Goal: Transaction & Acquisition: Obtain resource

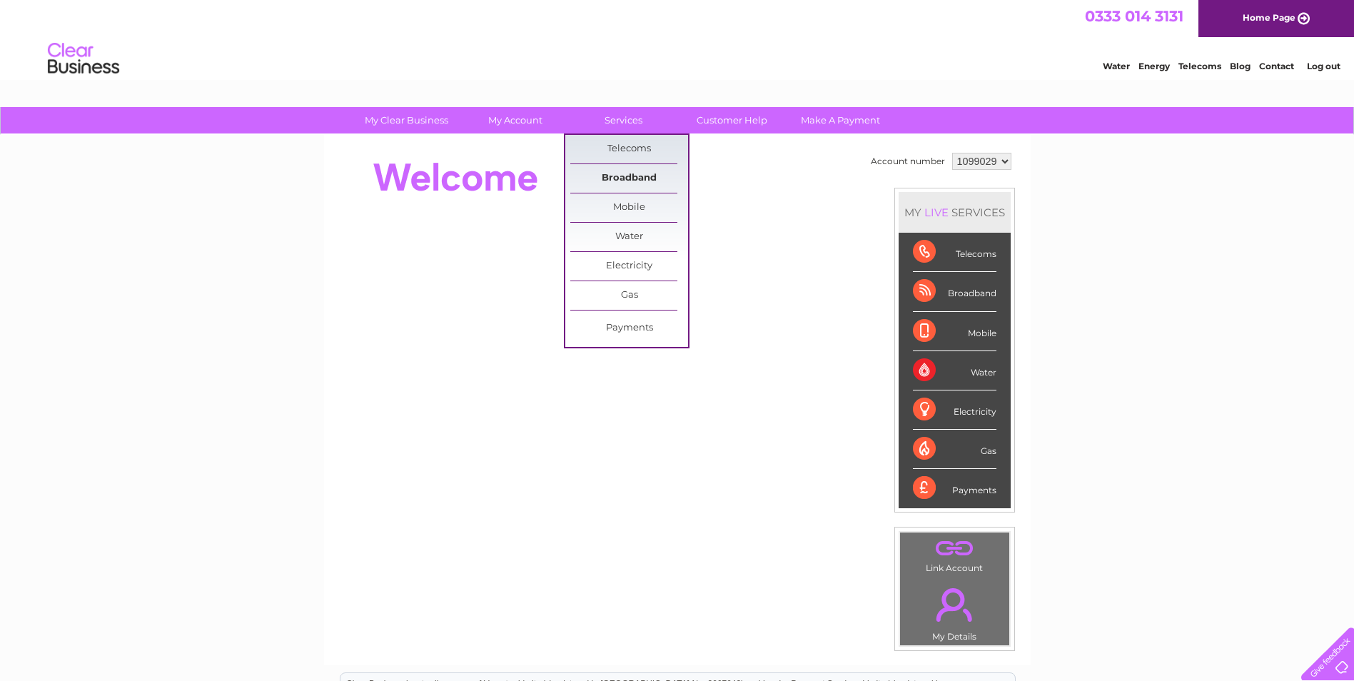
click at [650, 176] on link "Broadband" at bounding box center [629, 178] width 118 height 29
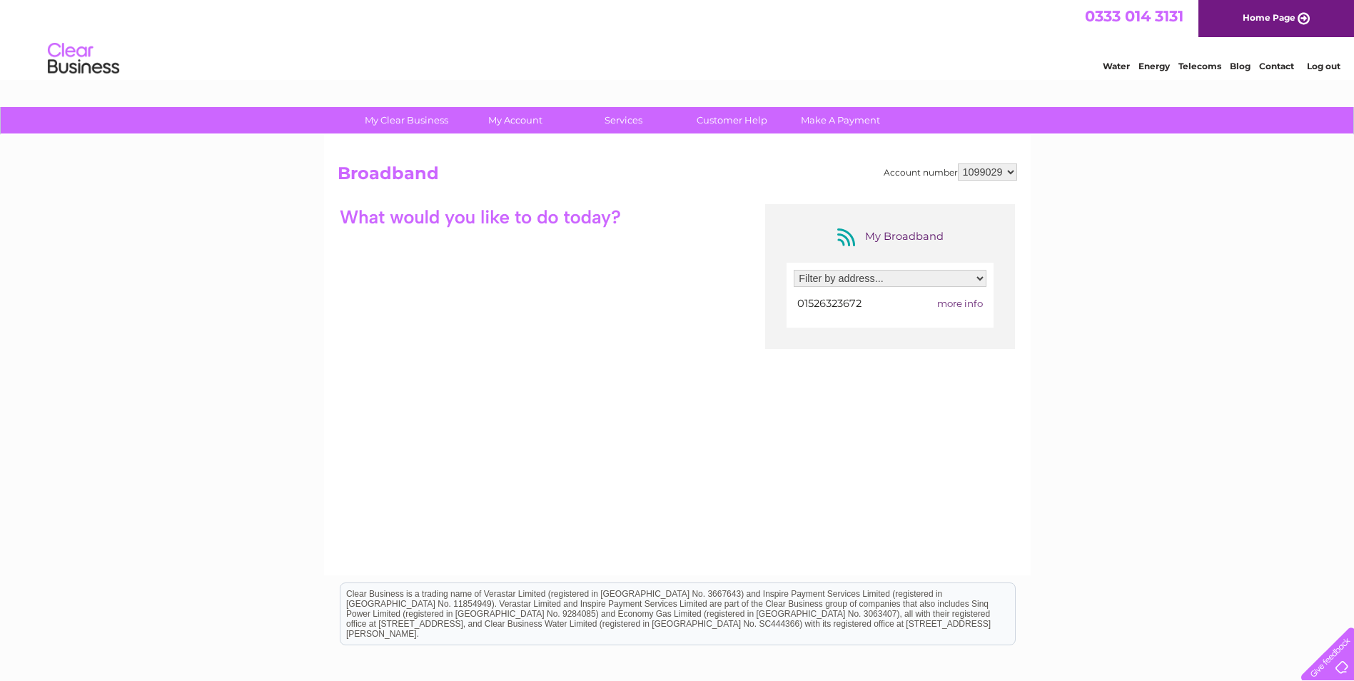
click at [880, 276] on select "Filter by address... 2A Princes Street, Metheringham, Lincoln, Lincolnshire, LN…" at bounding box center [890, 278] width 193 height 17
click at [855, 275] on select "Filter by address... 2A Princes Street, Metheringham, Lincoln, Lincolnshire, LN…" at bounding box center [890, 278] width 193 height 17
select select "2214686"
click at [794, 270] on select "Filter by address... 2A Princes Street, Metheringham, Lincoln, Lincolnshire, LN…" at bounding box center [890, 278] width 193 height 17
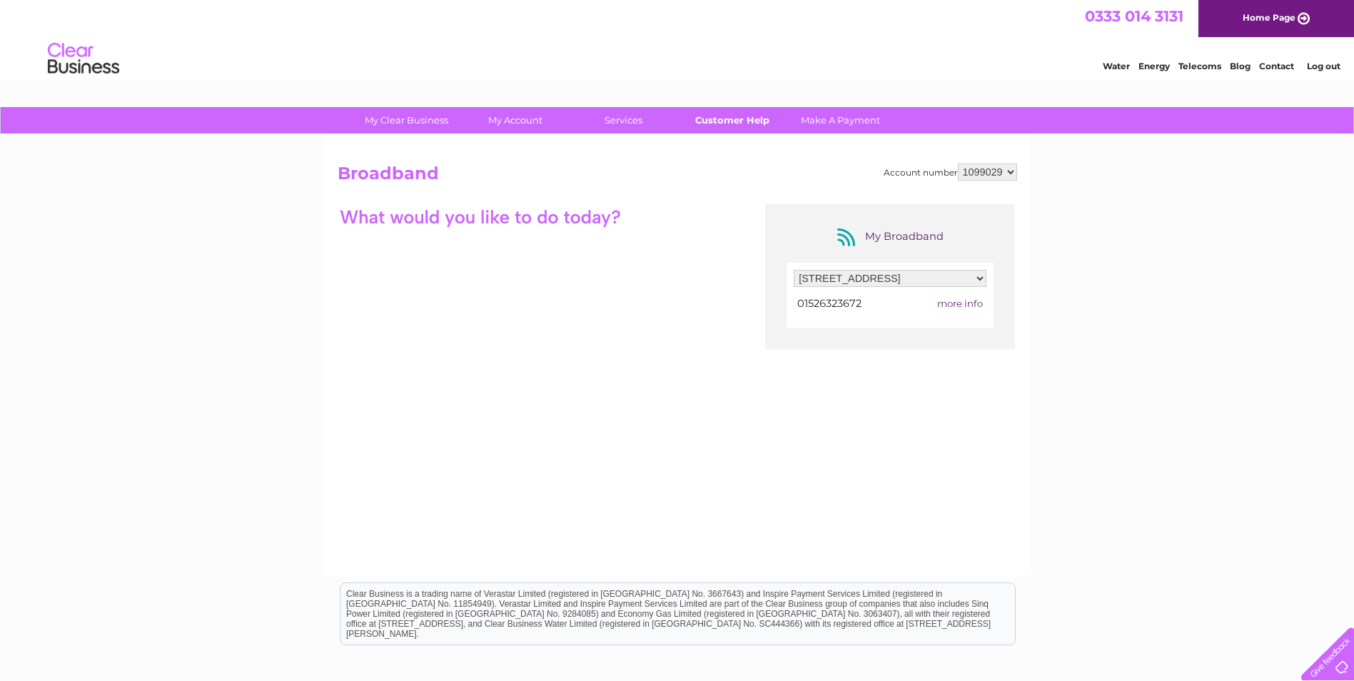
click at [765, 118] on link "Customer Help" at bounding box center [732, 120] width 118 height 26
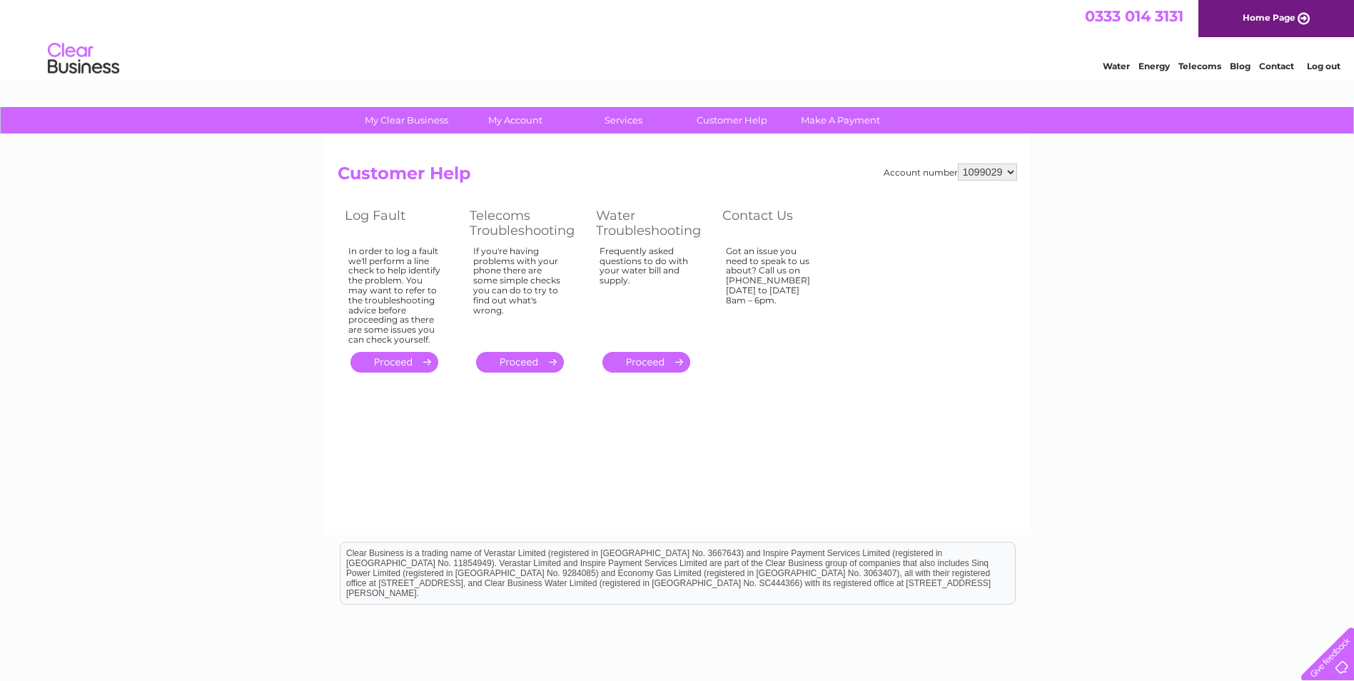
click at [525, 355] on link "." at bounding box center [520, 362] width 88 height 21
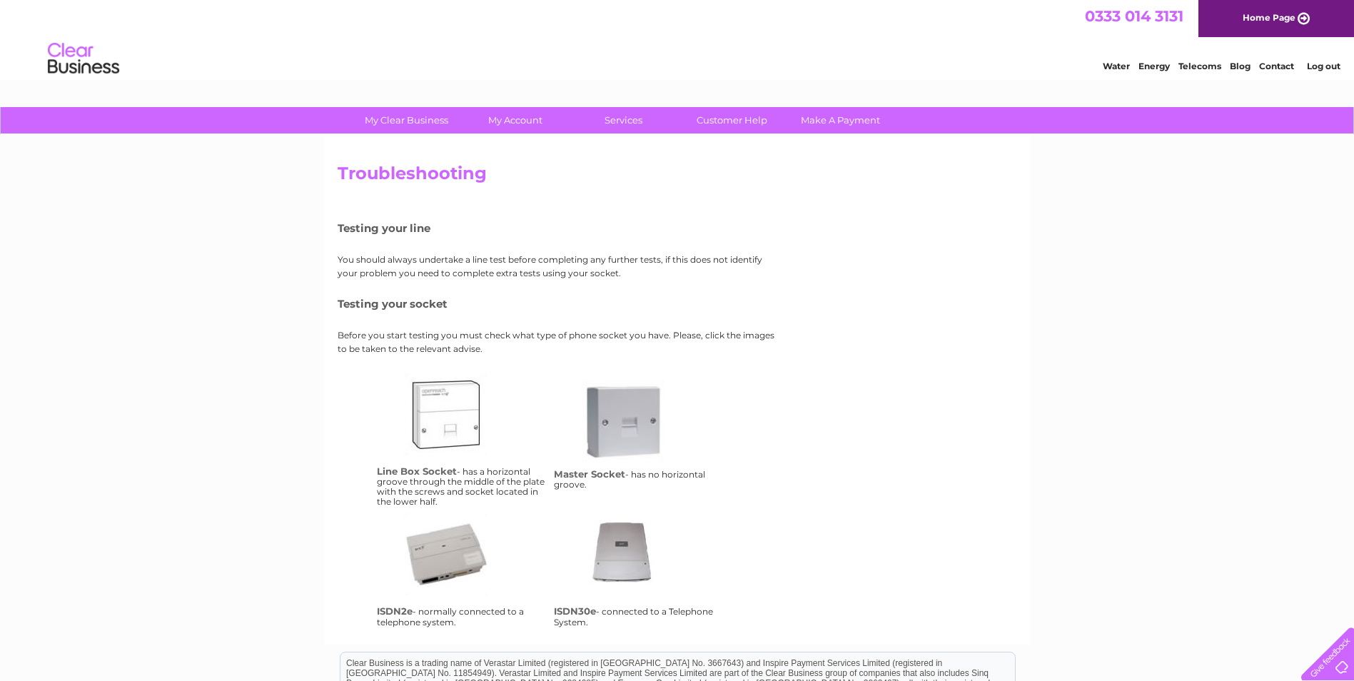
click at [448, 404] on link "lbs" at bounding box center [462, 430] width 114 height 114
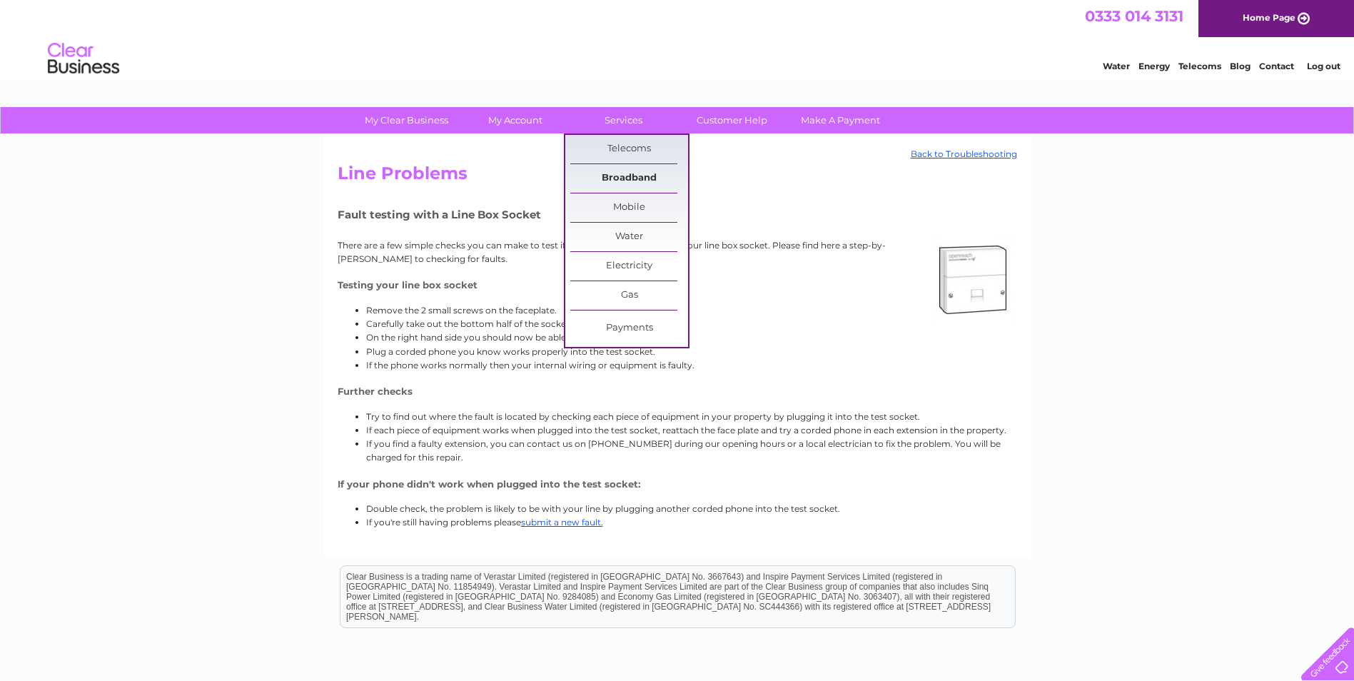
click at [637, 176] on link "Broadband" at bounding box center [629, 178] width 118 height 29
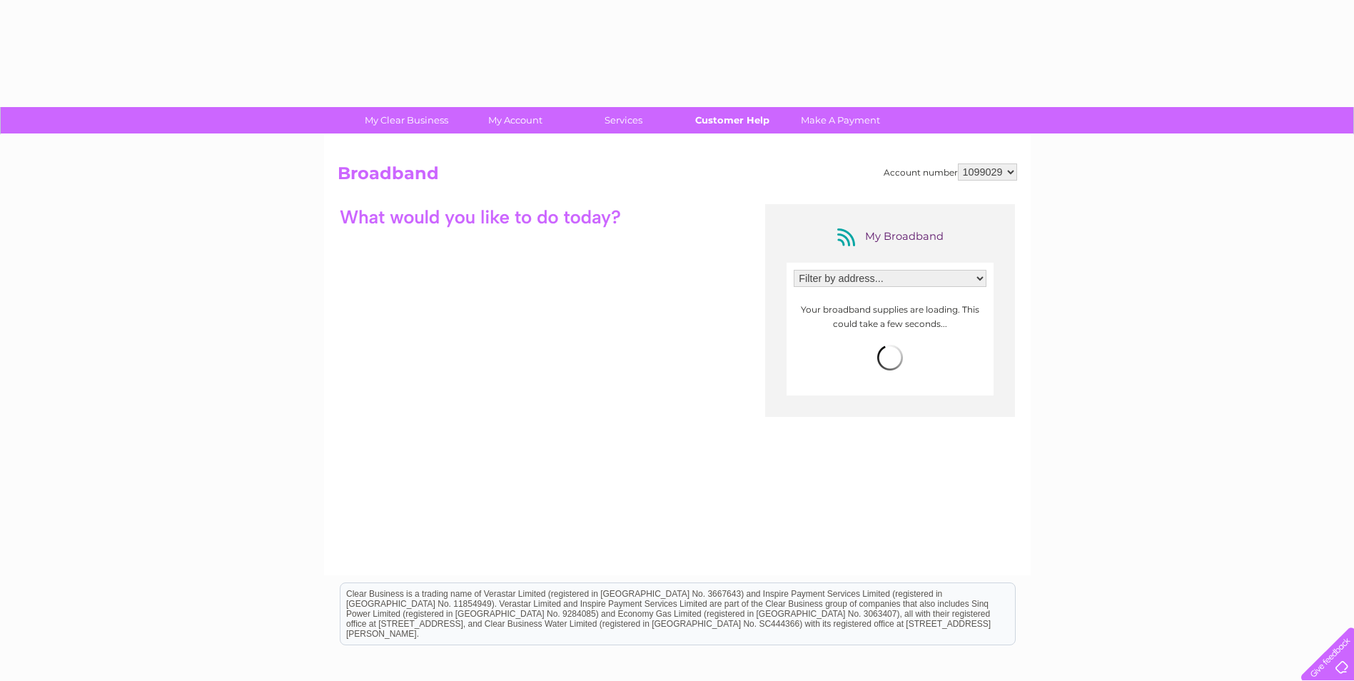
click at [726, 116] on link "Customer Help" at bounding box center [732, 120] width 118 height 26
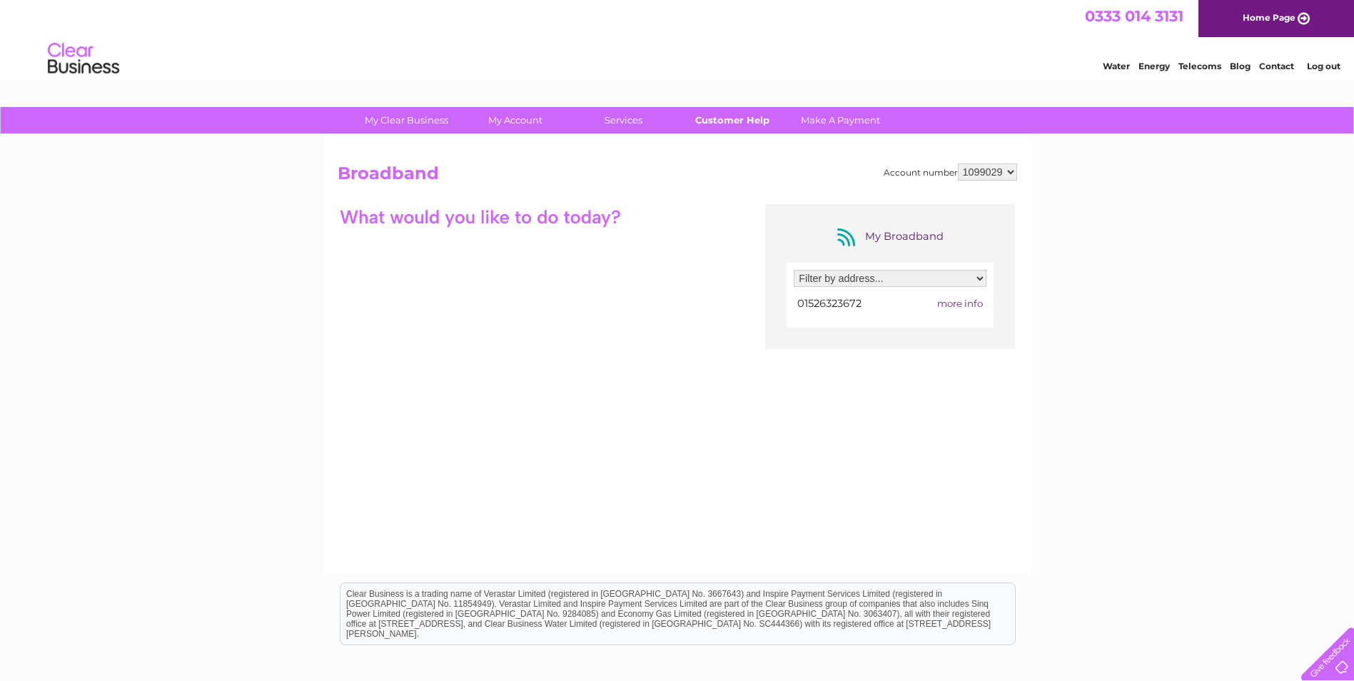
click at [726, 116] on link "Customer Help" at bounding box center [732, 120] width 118 height 26
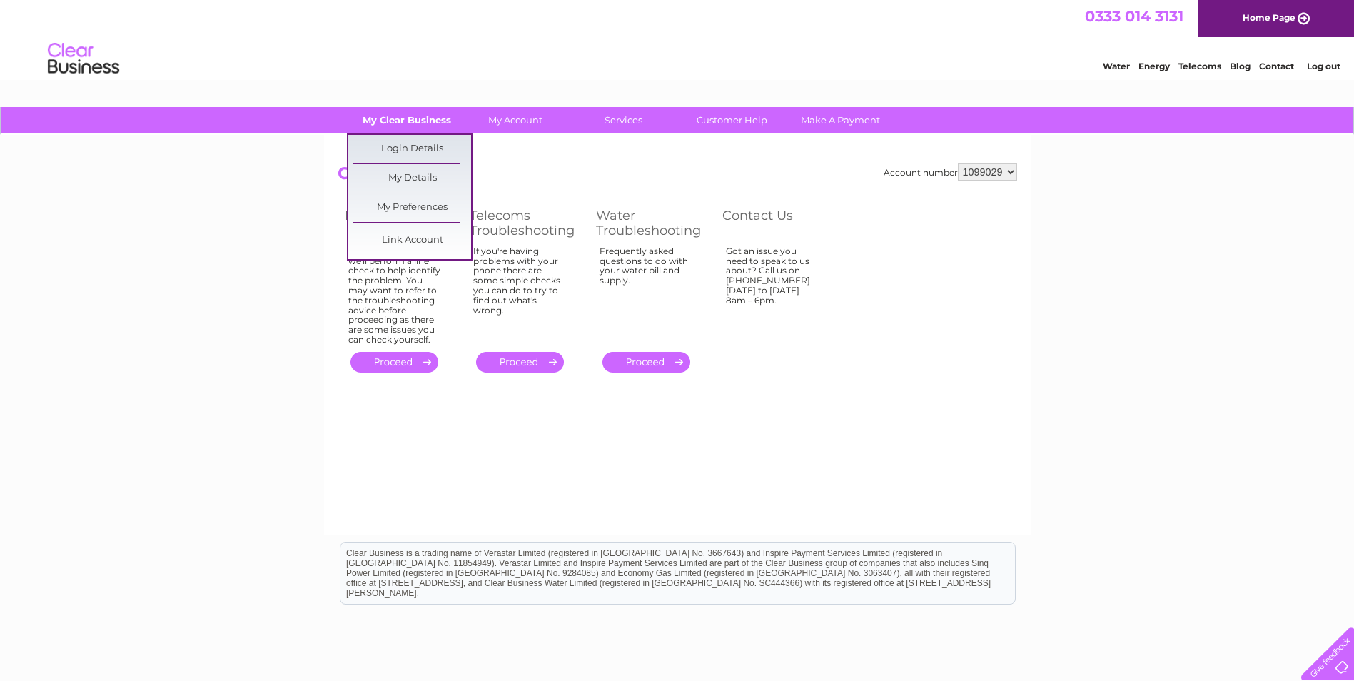
click at [415, 119] on link "My Clear Business" at bounding box center [407, 120] width 118 height 26
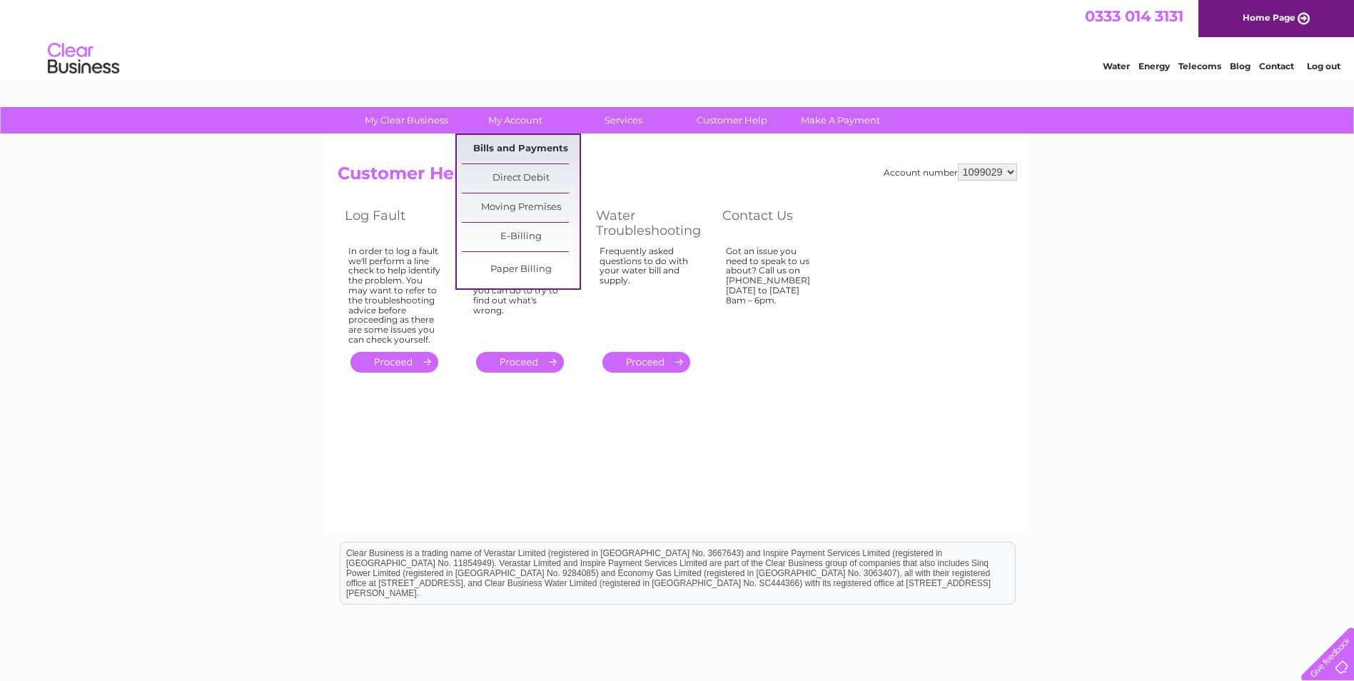
click at [510, 159] on link "Bills and Payments" at bounding box center [521, 149] width 118 height 29
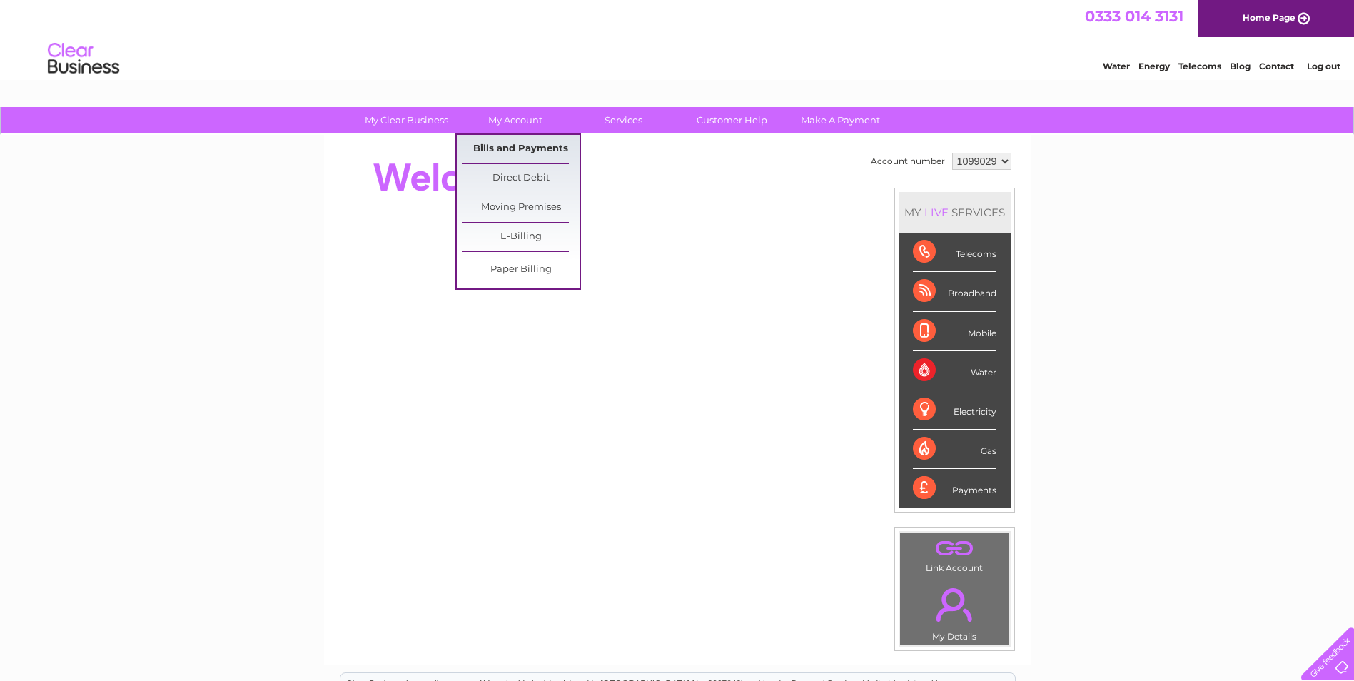
click at [529, 145] on link "Bills and Payments" at bounding box center [521, 149] width 118 height 29
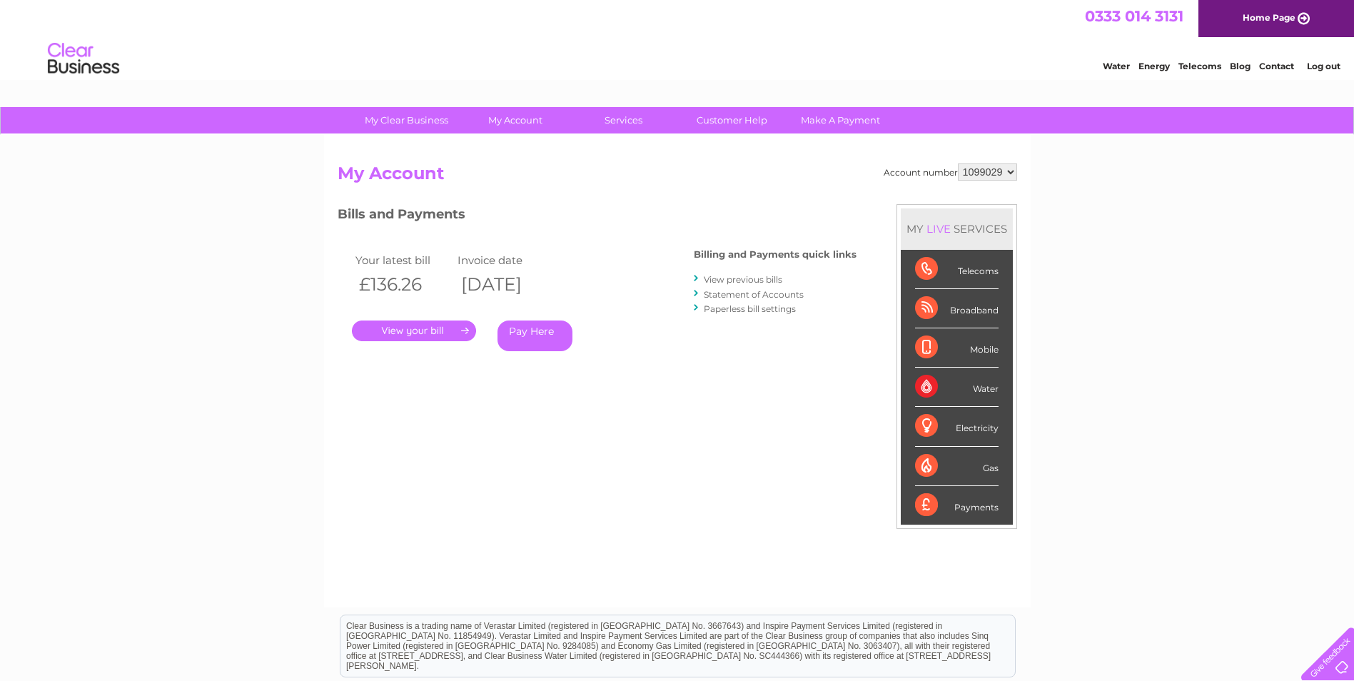
click at [408, 336] on link "." at bounding box center [414, 331] width 124 height 21
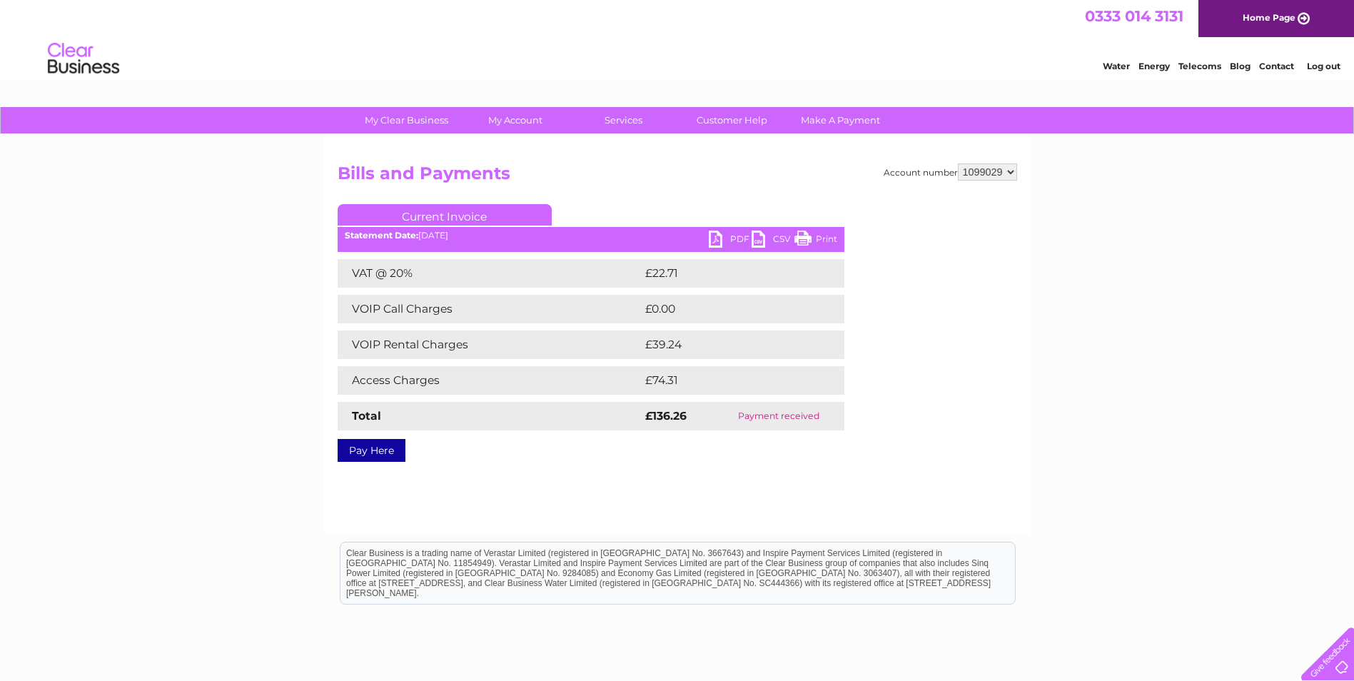
click at [716, 241] on link "PDF" at bounding box center [730, 241] width 43 height 21
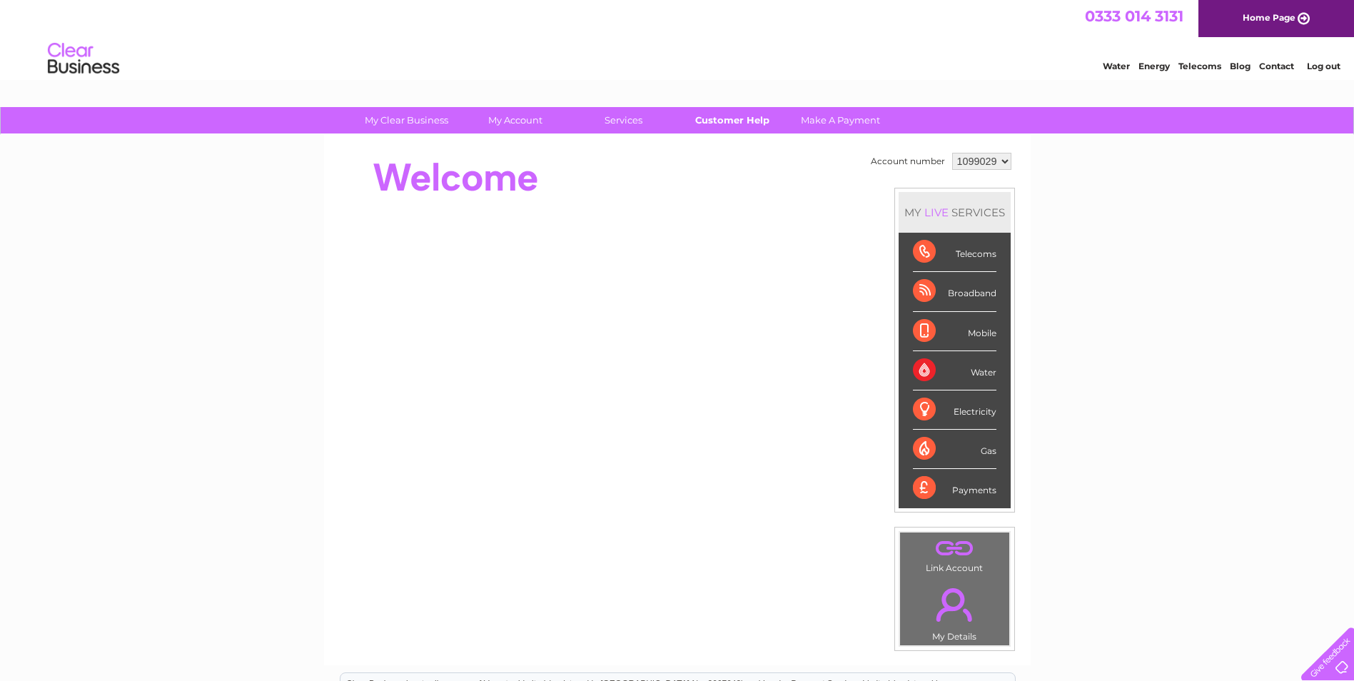
click at [724, 120] on link "Customer Help" at bounding box center [732, 120] width 118 height 26
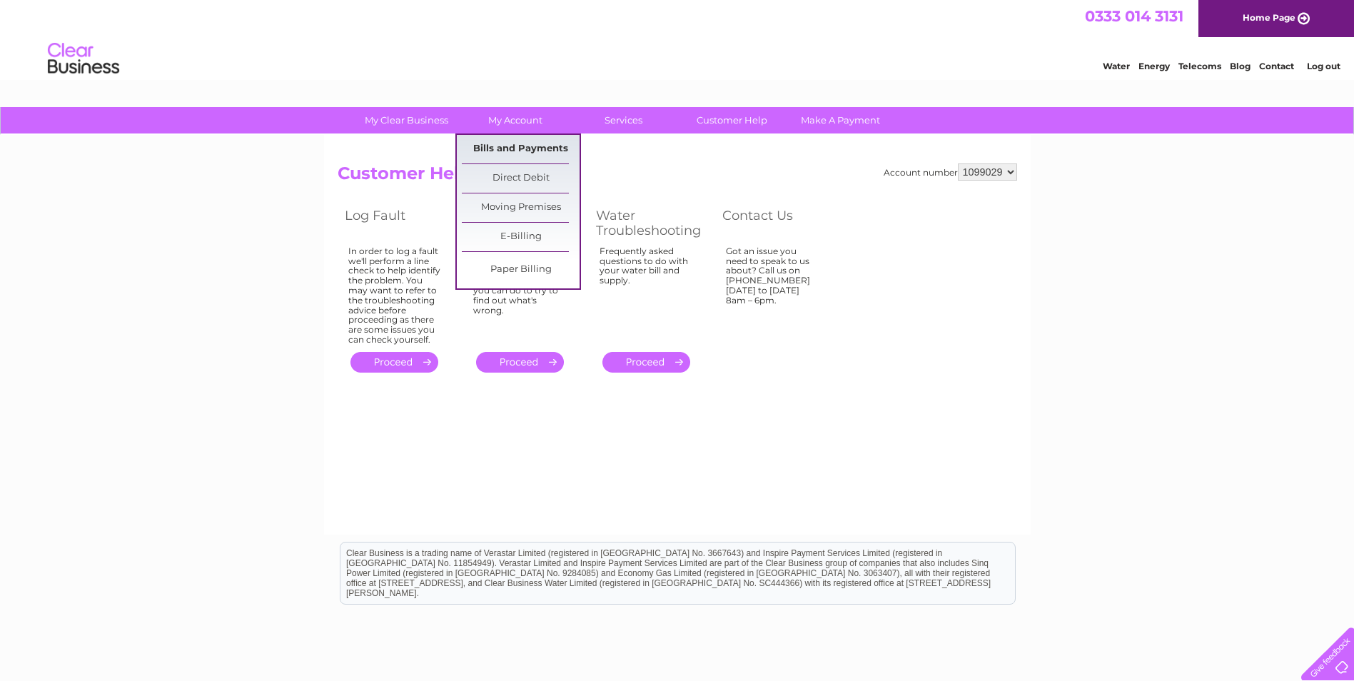
click at [518, 140] on link "Bills and Payments" at bounding box center [521, 149] width 118 height 29
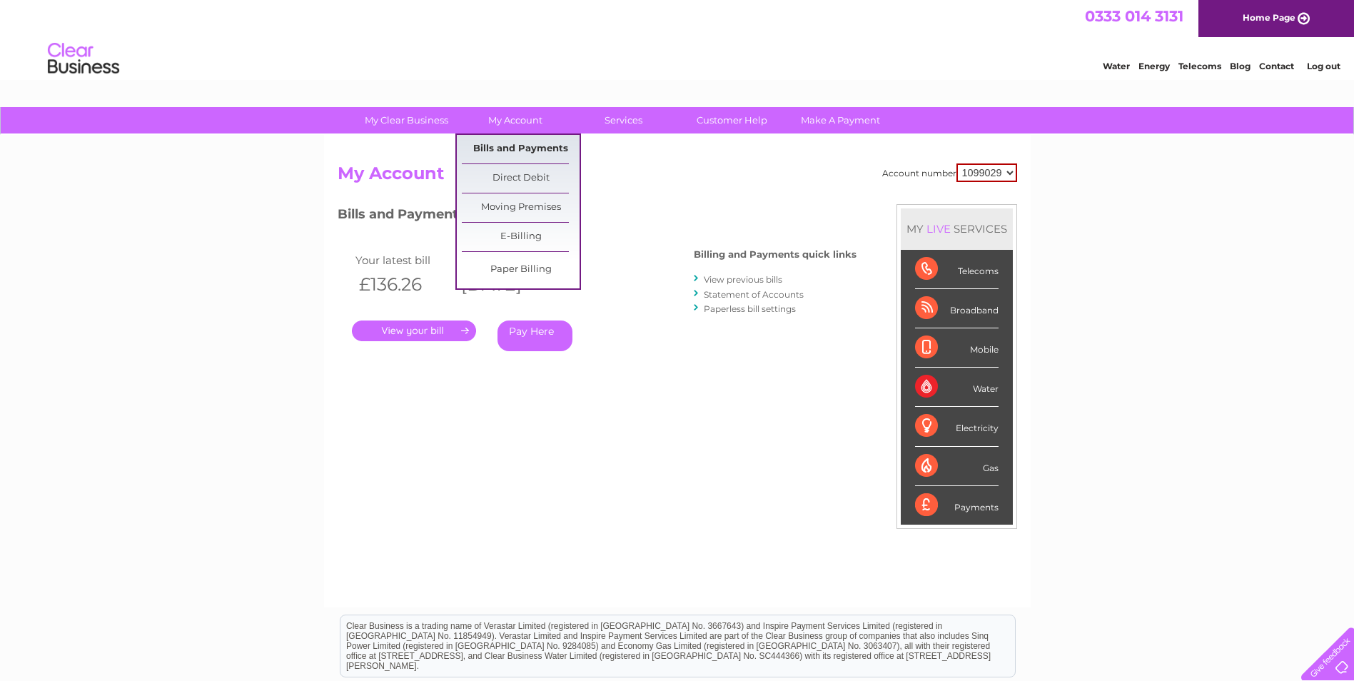
click at [502, 155] on link "Bills and Payments" at bounding box center [521, 149] width 118 height 29
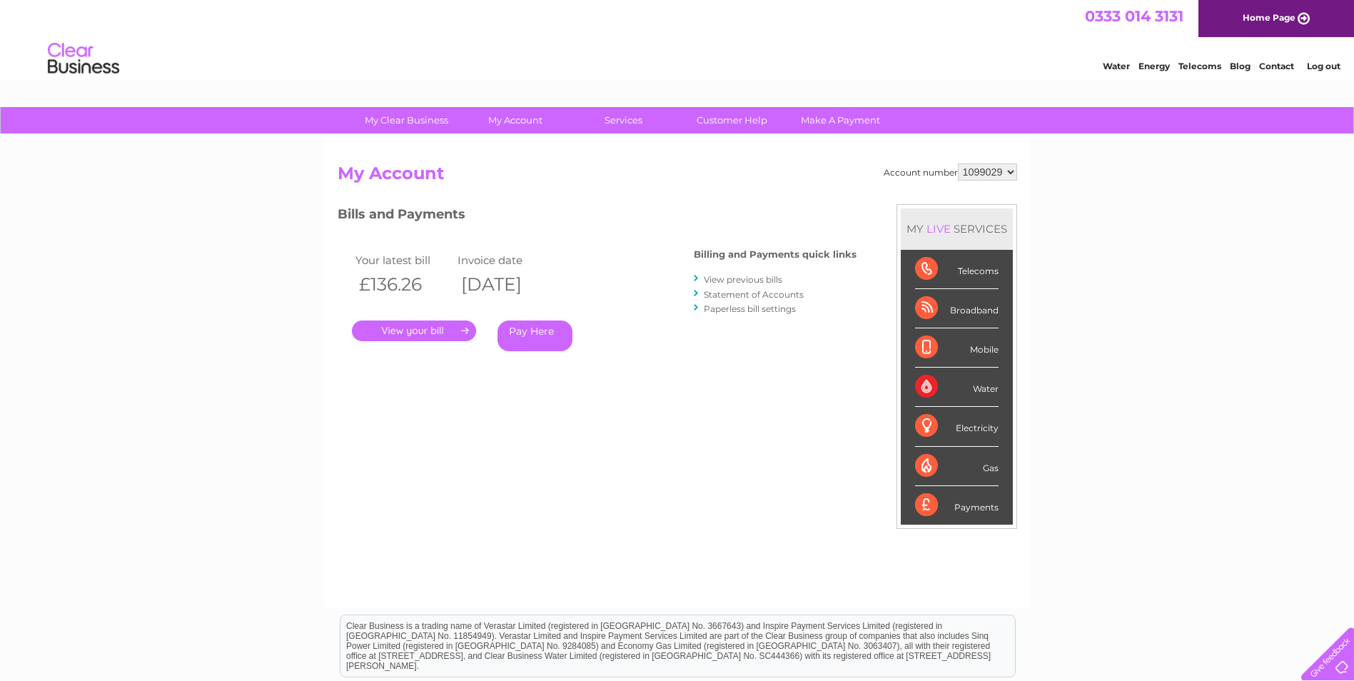
click at [435, 337] on link "." at bounding box center [414, 331] width 124 height 21
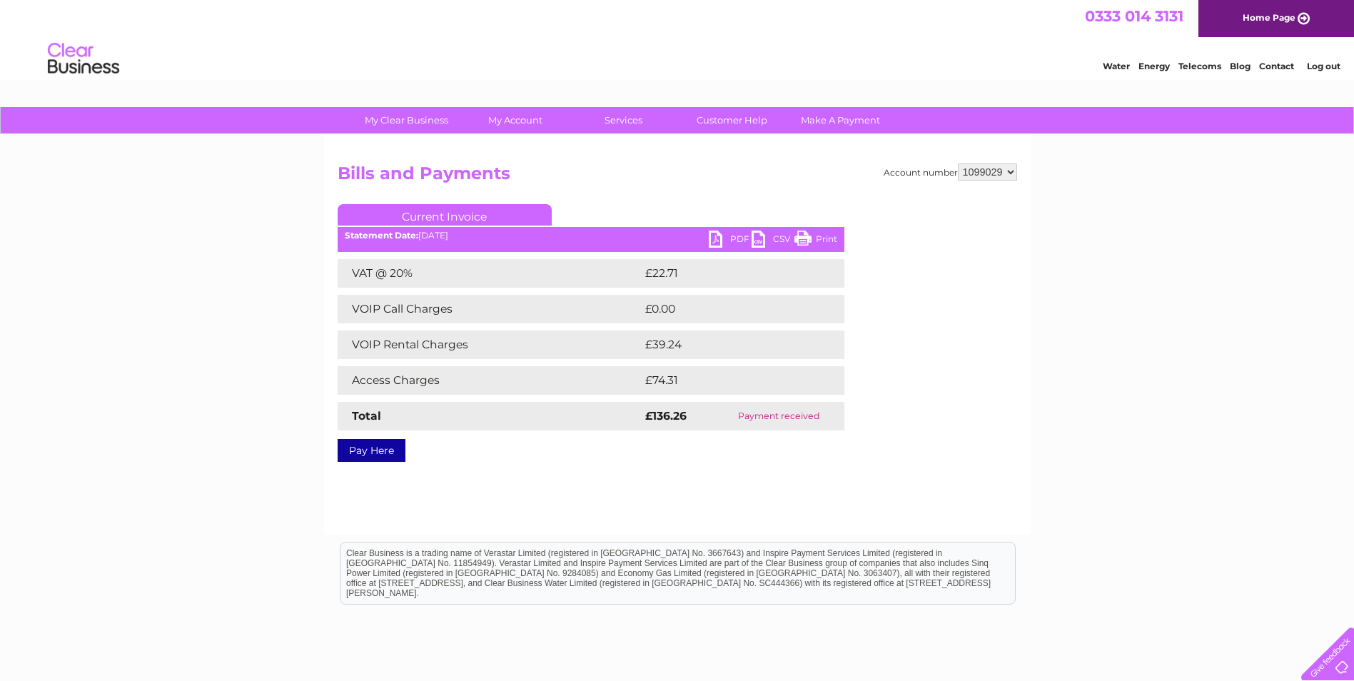
click at [713, 243] on link "PDF" at bounding box center [730, 241] width 43 height 21
